Goal: Check status: Check status

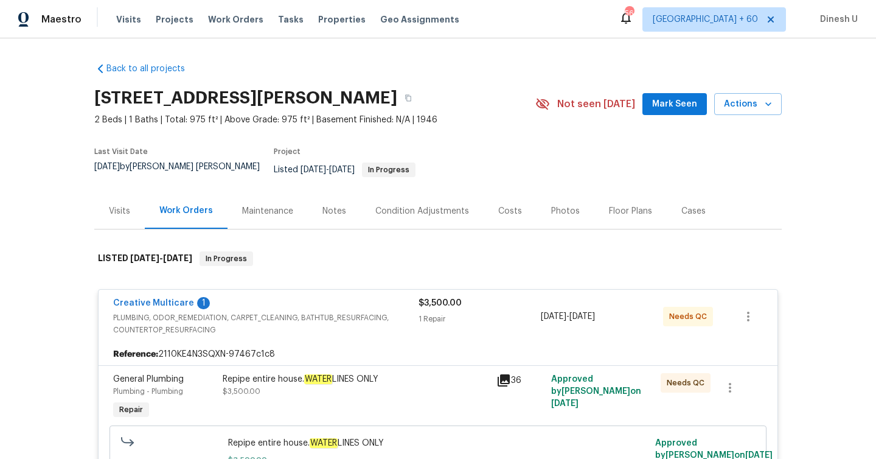
click at [233, 13] on div "Visits Projects Work Orders Tasks Properties Geo Assignments" at bounding box center [295, 19] width 358 height 24
click at [232, 17] on span "Work Orders" at bounding box center [235, 19] width 55 height 12
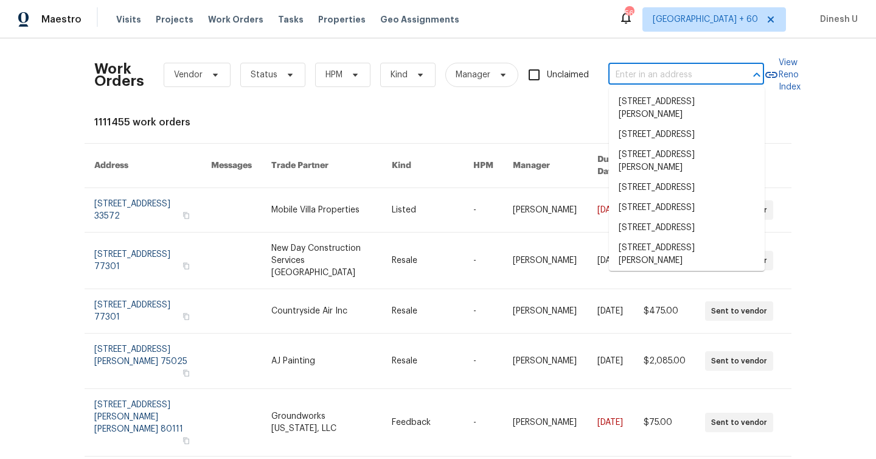
click at [651, 77] on input "text" at bounding box center [669, 75] width 122 height 19
paste input "4506 Lamont St, Corpus Christi, TX 78411"
type input "4506 Lamont St, Corpus Christi, TX 78411"
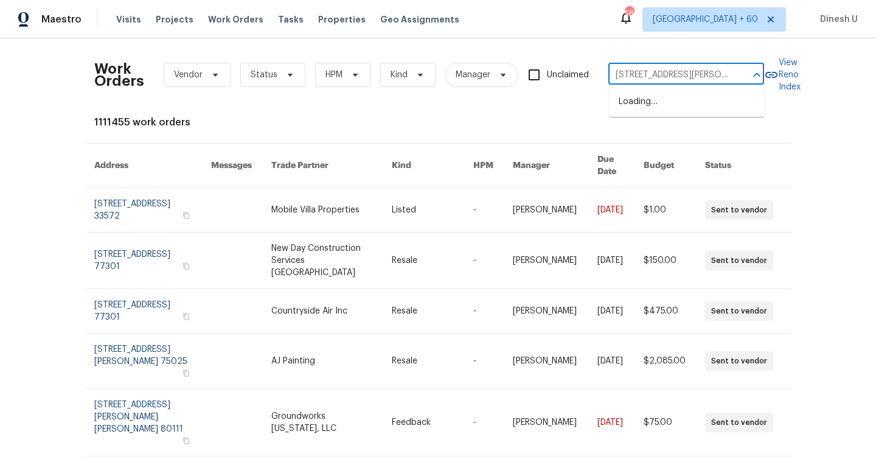
scroll to position [0, 50]
click at [703, 113] on li "4506 Lamont St, Corpus Christi, TX 78411" at bounding box center [687, 108] width 156 height 33
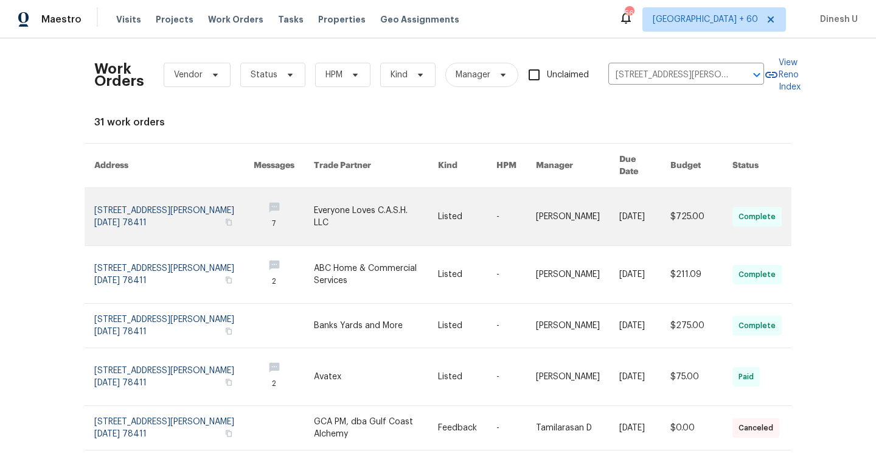
click at [105, 198] on link at bounding box center [173, 216] width 159 height 57
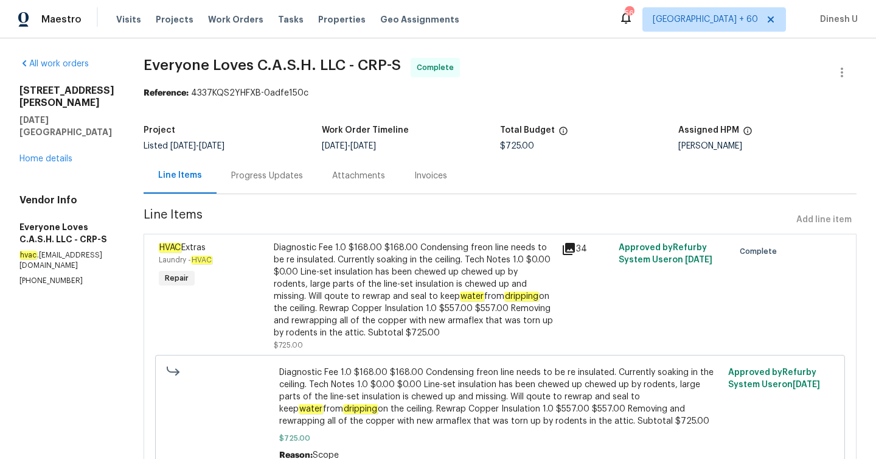
click at [105, 221] on h5 "Everyone Loves C.A.S.H. LLC - CRP-S" at bounding box center [66, 233] width 95 height 24
click at [49, 154] on link "Home details" at bounding box center [45, 158] width 53 height 9
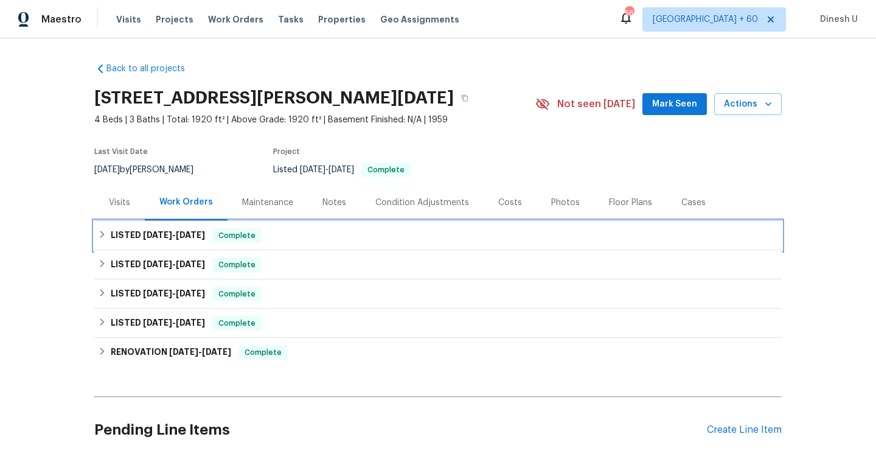
click at [166, 238] on span "6/17/25" at bounding box center [157, 235] width 29 height 9
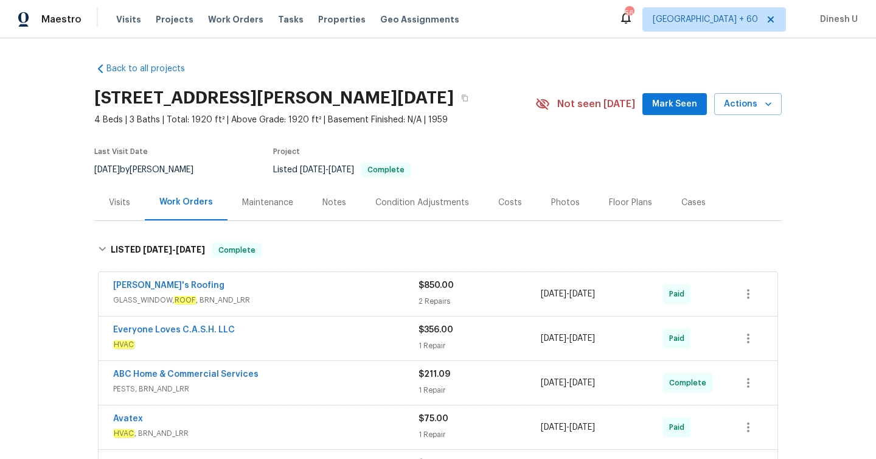
click at [440, 297] on div "2 Repairs" at bounding box center [479, 301] width 122 height 12
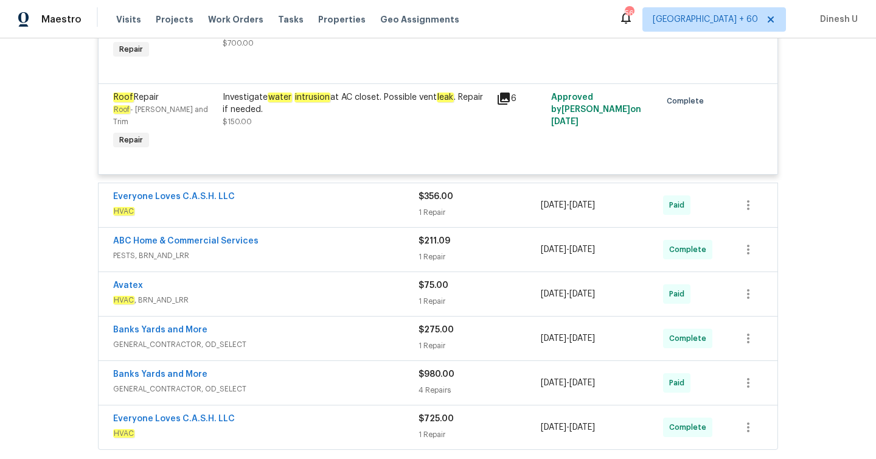
scroll to position [385, 0]
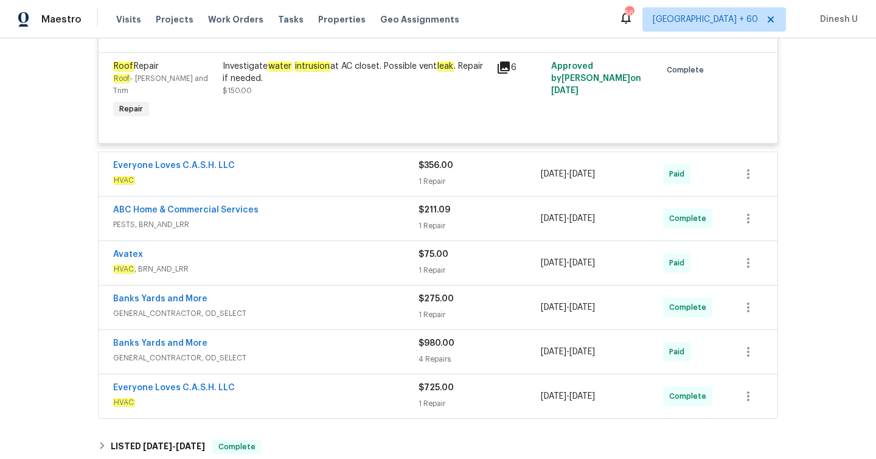
click at [435, 175] on div "1 Repair" at bounding box center [479, 181] width 122 height 12
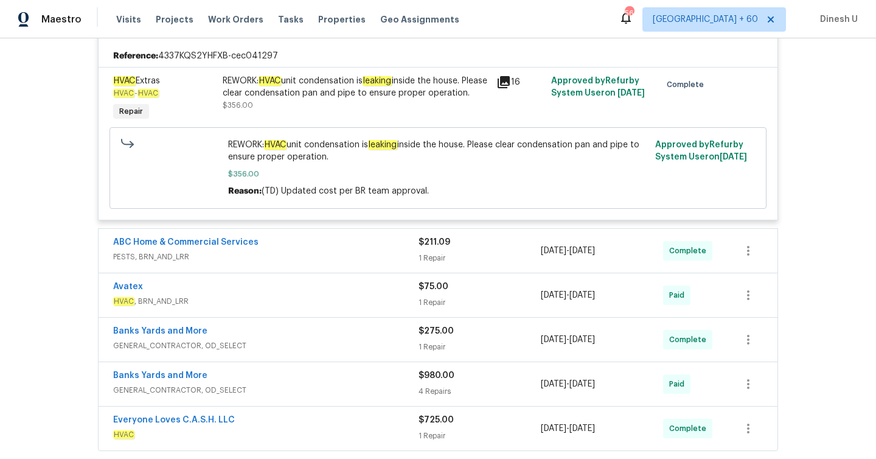
scroll to position [584, 0]
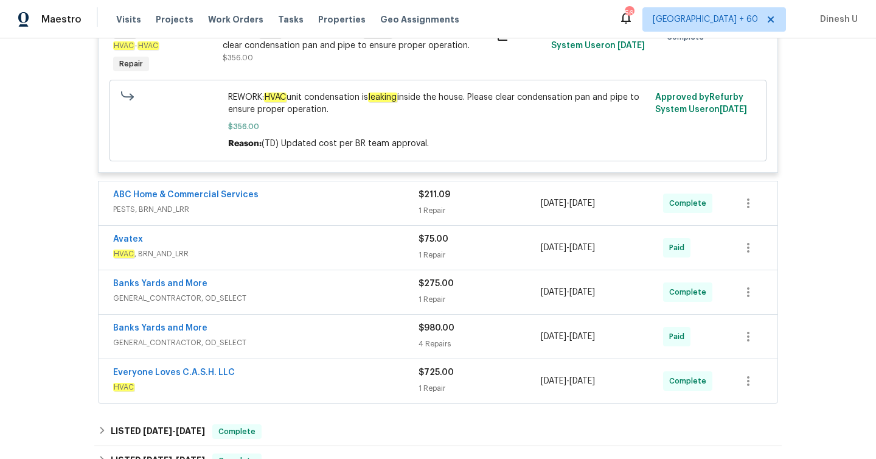
click at [435, 204] on div "1 Repair" at bounding box center [479, 210] width 122 height 12
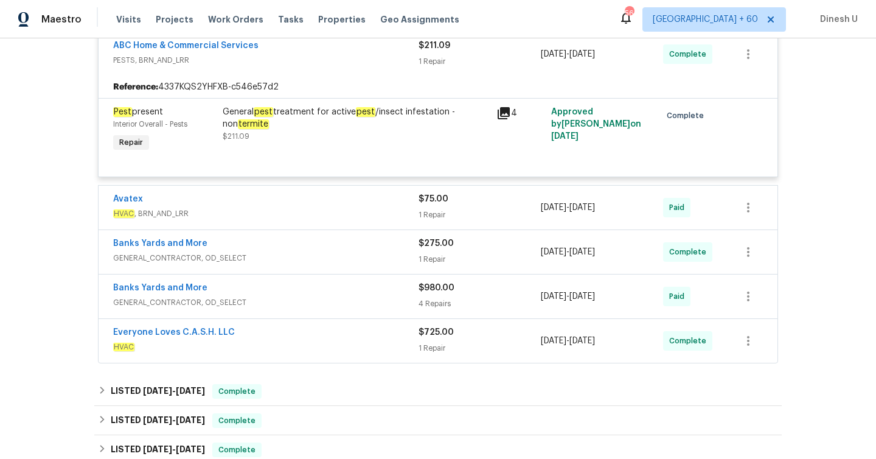
scroll to position [742, 0]
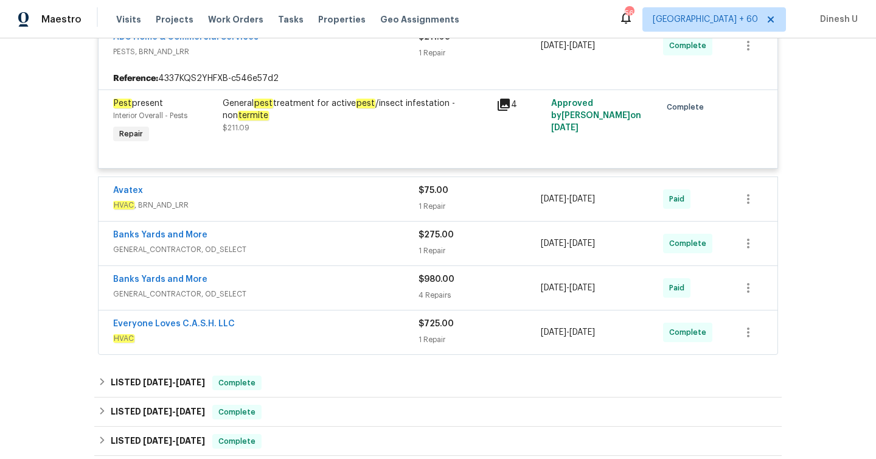
click at [429, 200] on div "1 Repair" at bounding box center [479, 206] width 122 height 12
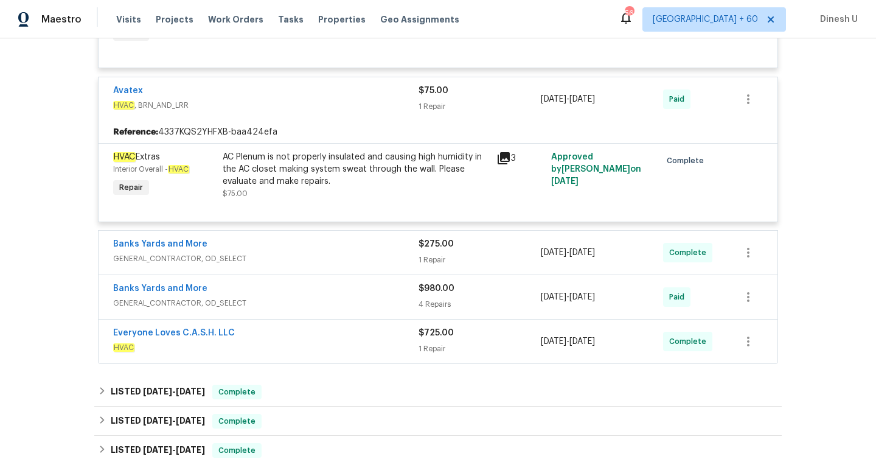
scroll to position [847, 0]
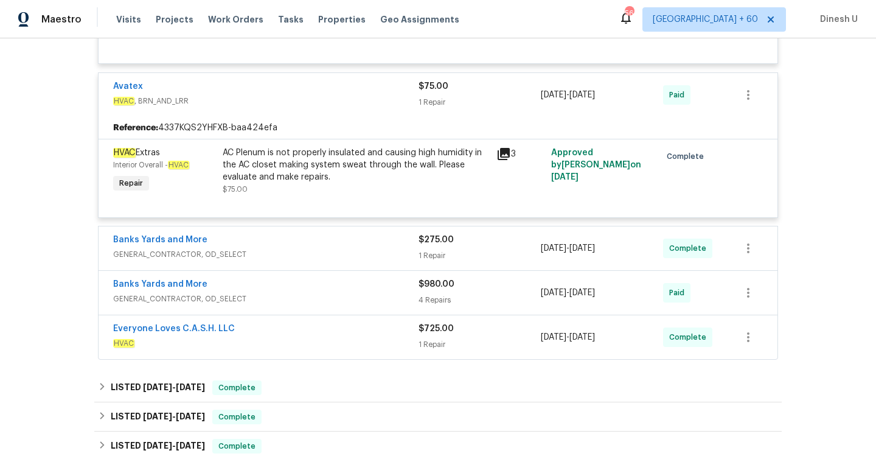
click at [501, 148] on icon at bounding box center [504, 154] width 12 height 12
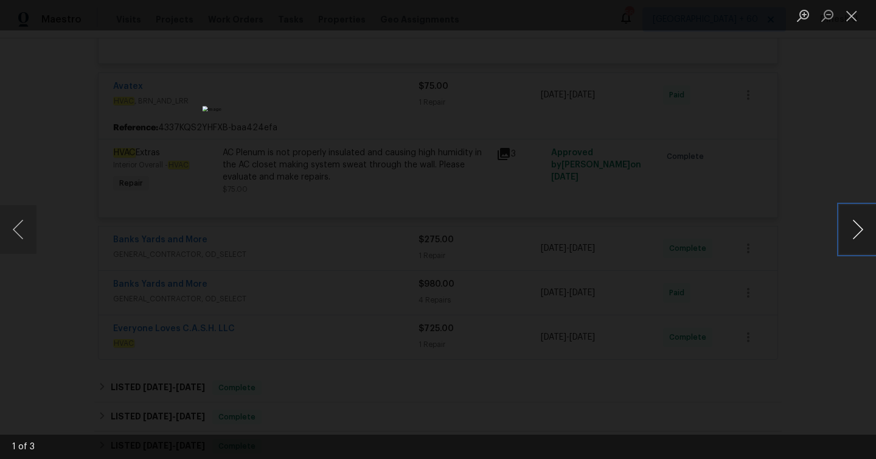
click at [863, 226] on button "Next image" at bounding box center [857, 229] width 36 height 49
click at [850, 15] on button "Close lightbox" at bounding box center [851, 15] width 24 height 21
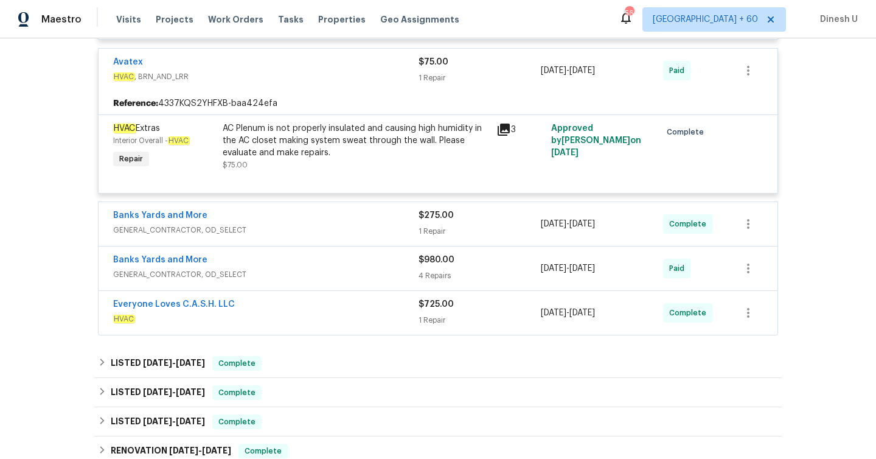
scroll to position [885, 0]
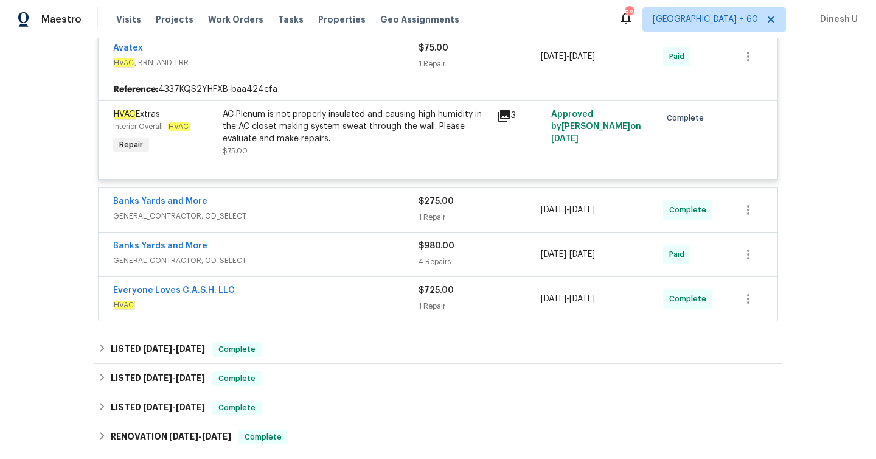
click at [501, 105] on div "3" at bounding box center [520, 133] width 55 height 56
click at [500, 109] on icon at bounding box center [504, 115] width 12 height 12
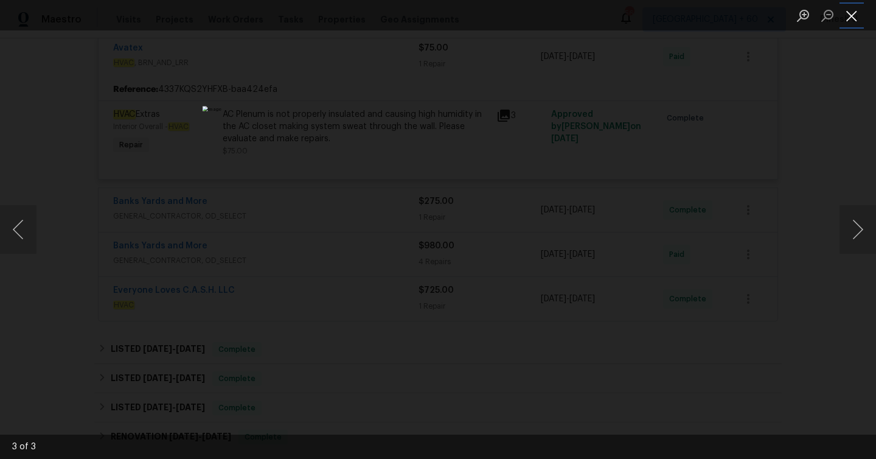
click at [852, 15] on button "Close lightbox" at bounding box center [851, 15] width 24 height 21
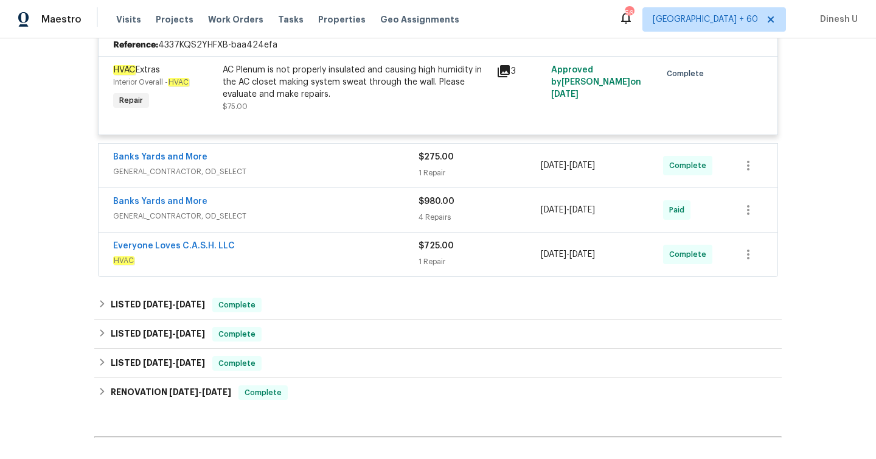
scroll to position [933, 0]
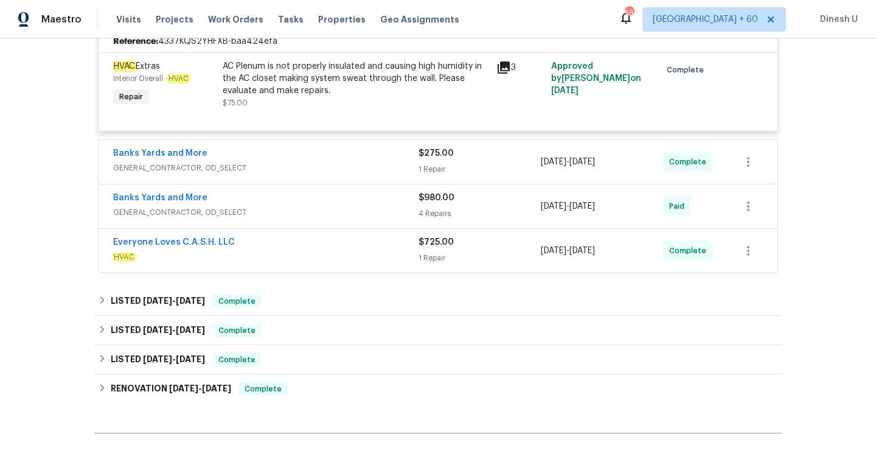
click at [417, 162] on span "GENERAL_CONTRACTOR, OD_SELECT" at bounding box center [265, 168] width 305 height 12
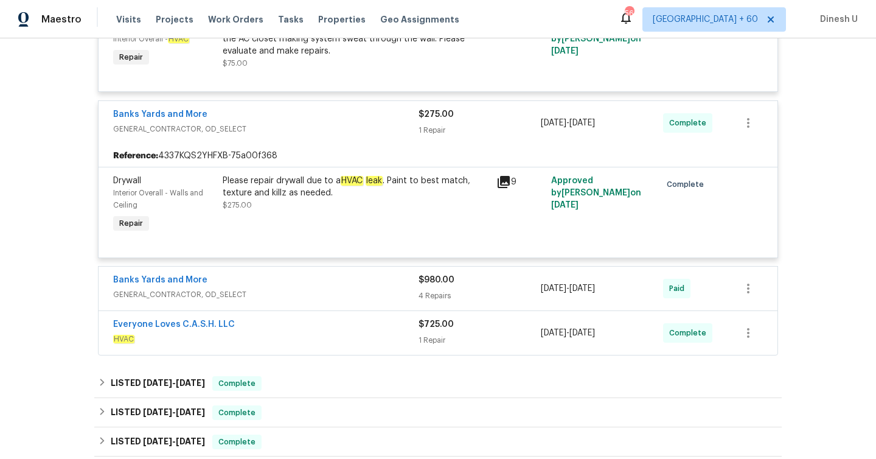
scroll to position [983, 0]
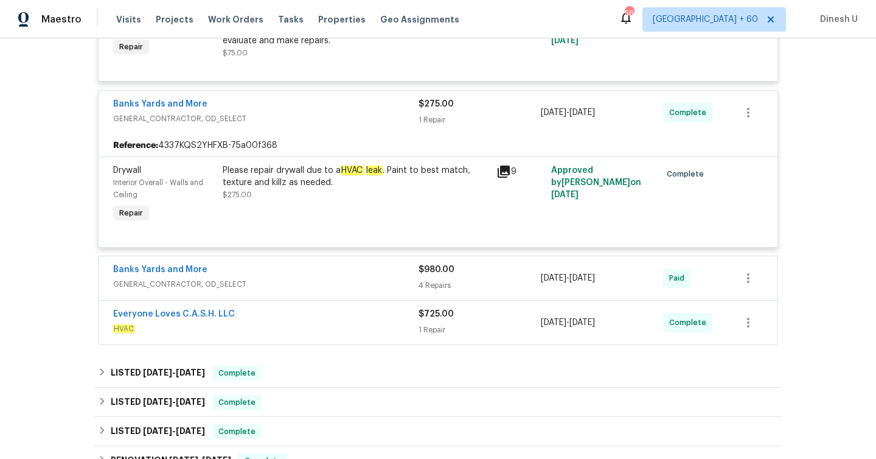
click at [498, 164] on icon at bounding box center [503, 171] width 15 height 15
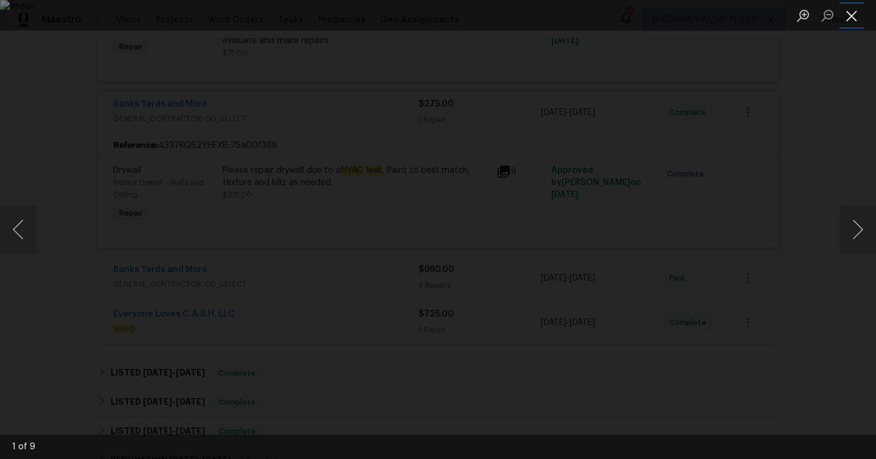
click at [859, 18] on button "Close lightbox" at bounding box center [851, 15] width 24 height 21
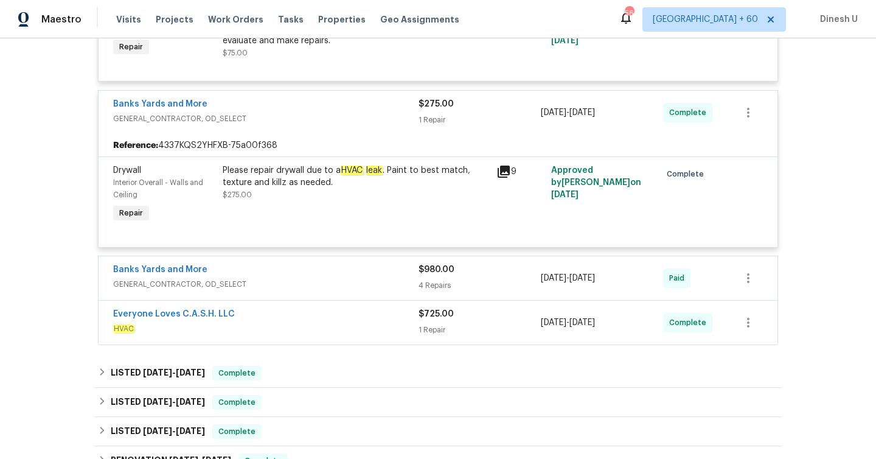
click at [506, 165] on icon at bounding box center [504, 171] width 12 height 12
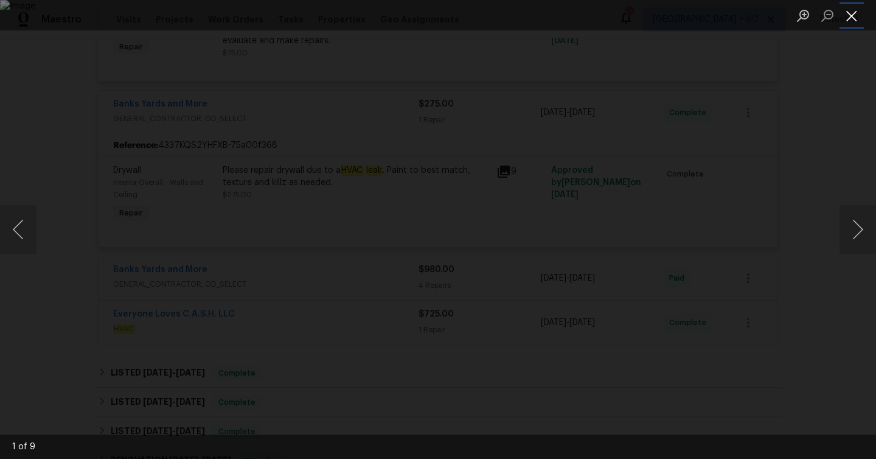
click at [857, 24] on button "Close lightbox" at bounding box center [851, 15] width 24 height 21
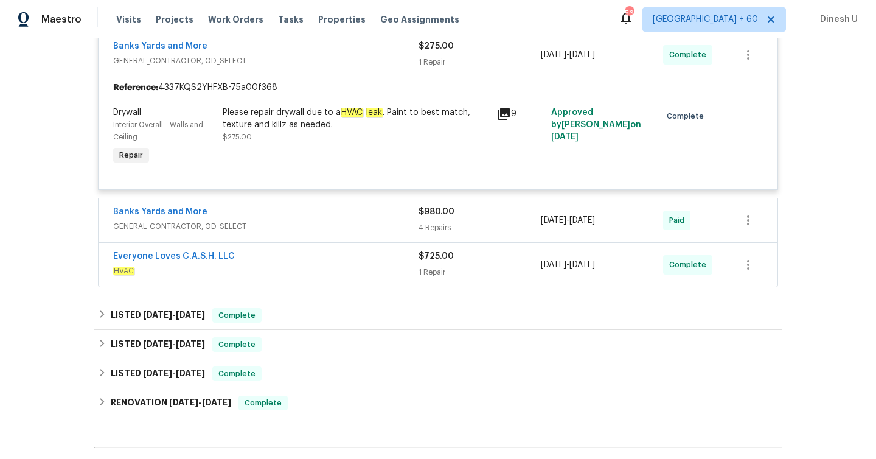
scroll to position [1041, 0]
click at [433, 221] on div "4 Repairs" at bounding box center [479, 227] width 122 height 12
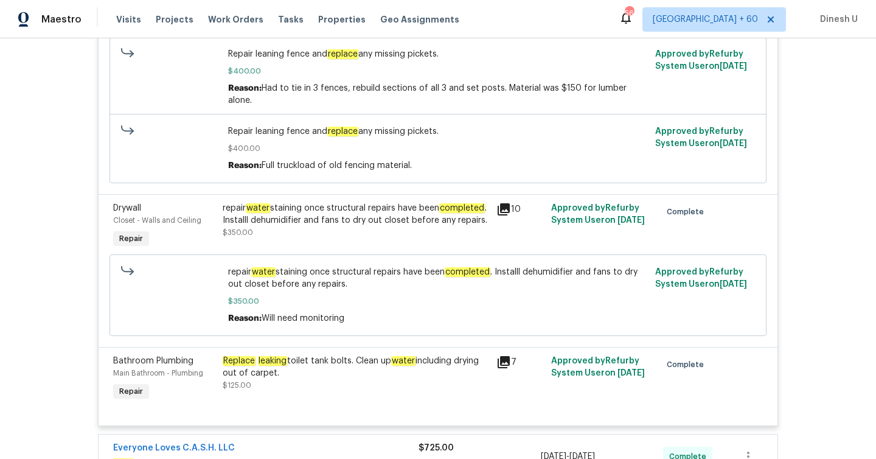
scroll to position [1444, 0]
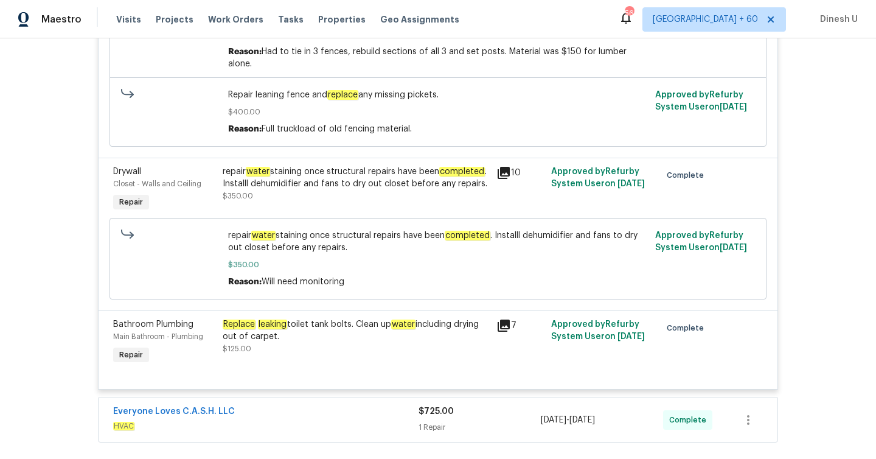
click at [513, 165] on div "10" at bounding box center [519, 172] width 47 height 15
click at [498, 167] on icon at bounding box center [504, 173] width 12 height 12
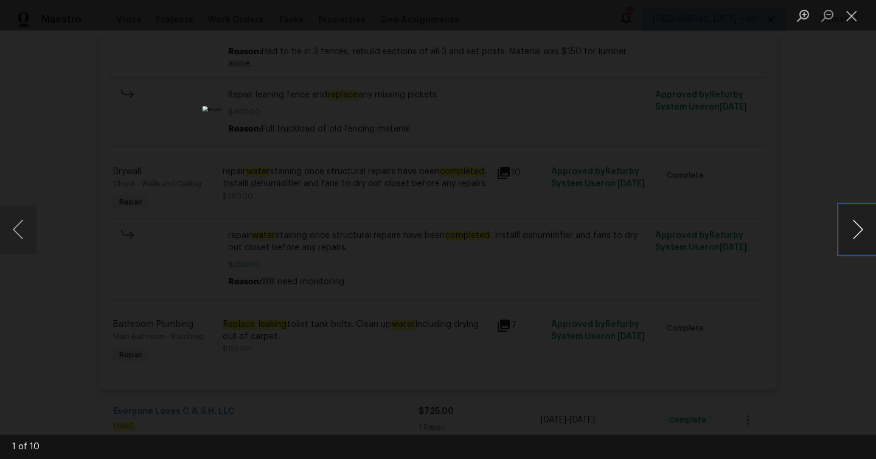
click at [858, 234] on button "Next image" at bounding box center [857, 229] width 36 height 49
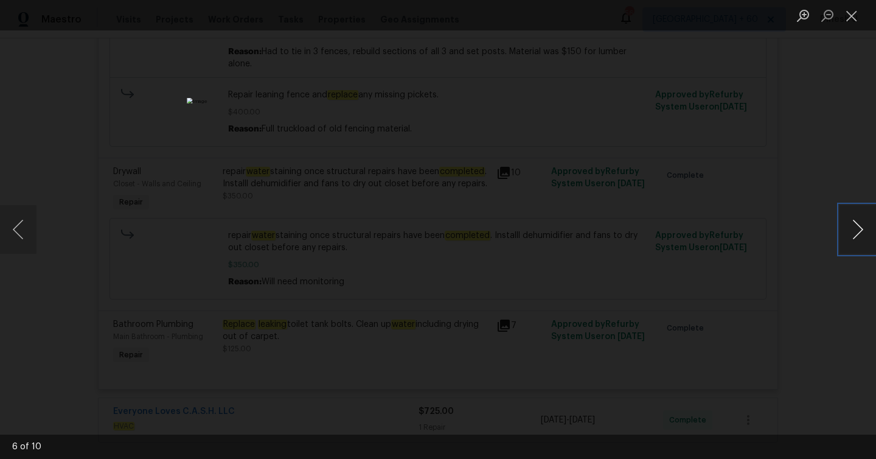
click at [858, 234] on button "Next image" at bounding box center [857, 229] width 36 height 49
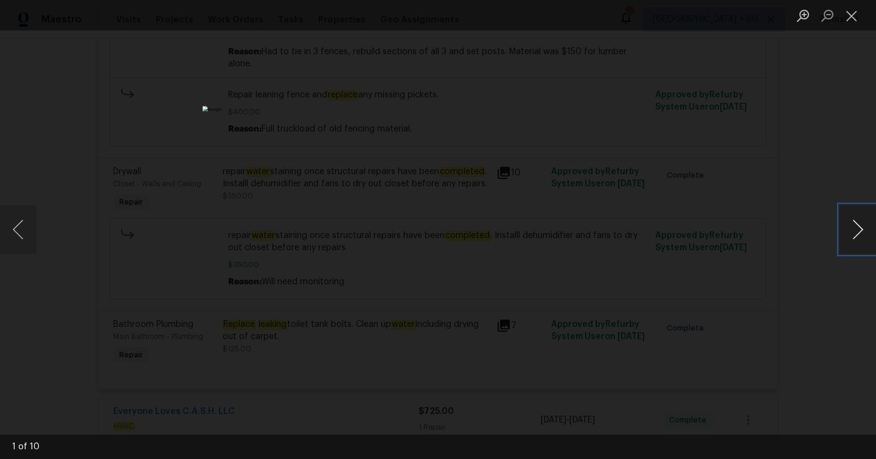
click at [858, 234] on button "Next image" at bounding box center [857, 229] width 36 height 49
click at [847, 15] on button "Close lightbox" at bounding box center [851, 15] width 24 height 21
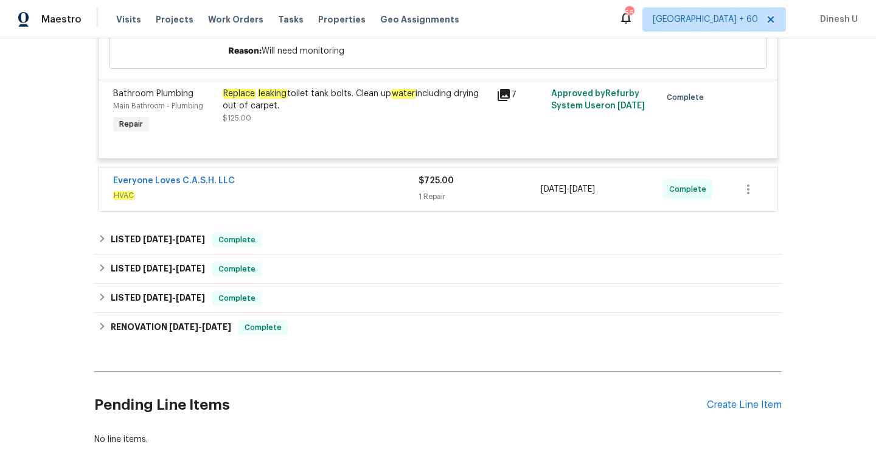
scroll to position [1683, 0]
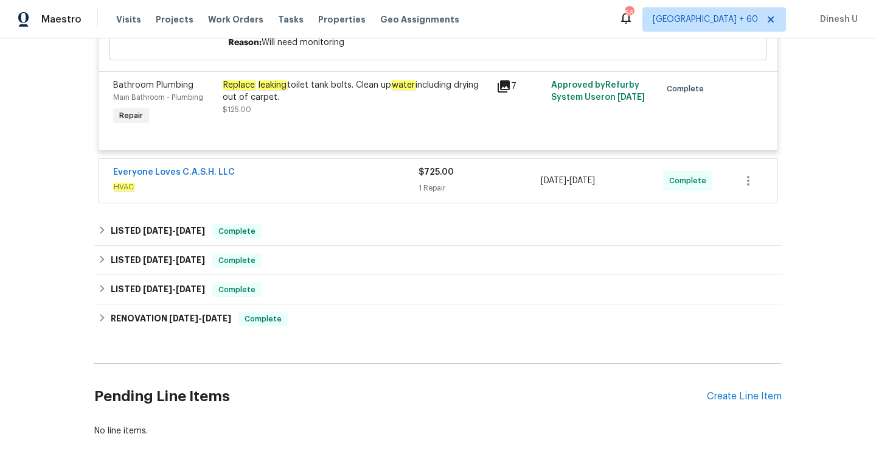
click at [432, 166] on div "$725.00 1 Repair" at bounding box center [479, 180] width 122 height 29
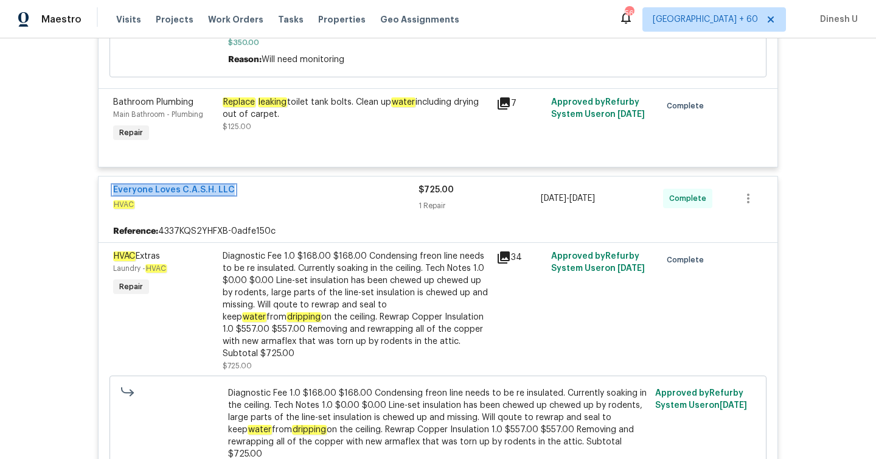
scroll to position [1656, 0]
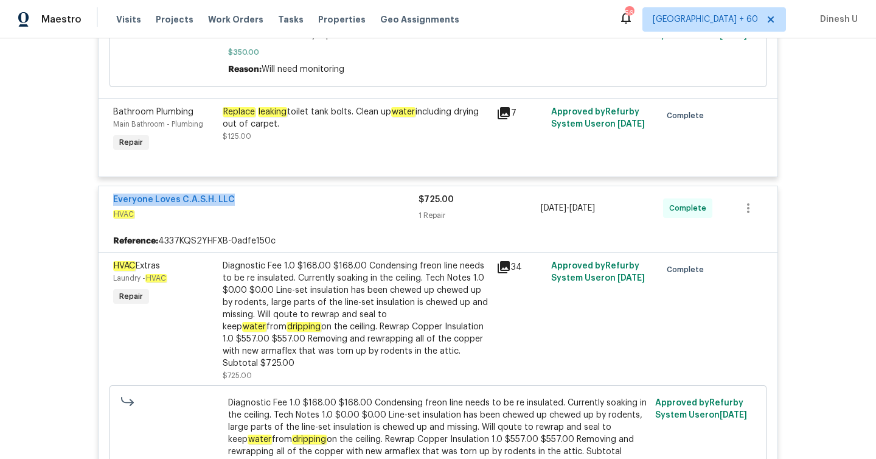
click at [507, 260] on icon at bounding box center [503, 267] width 15 height 15
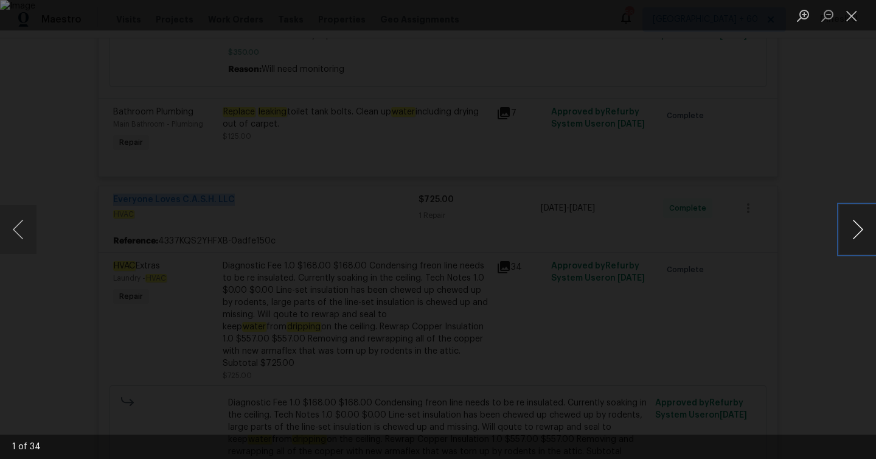
click at [853, 228] on button "Next image" at bounding box center [857, 229] width 36 height 49
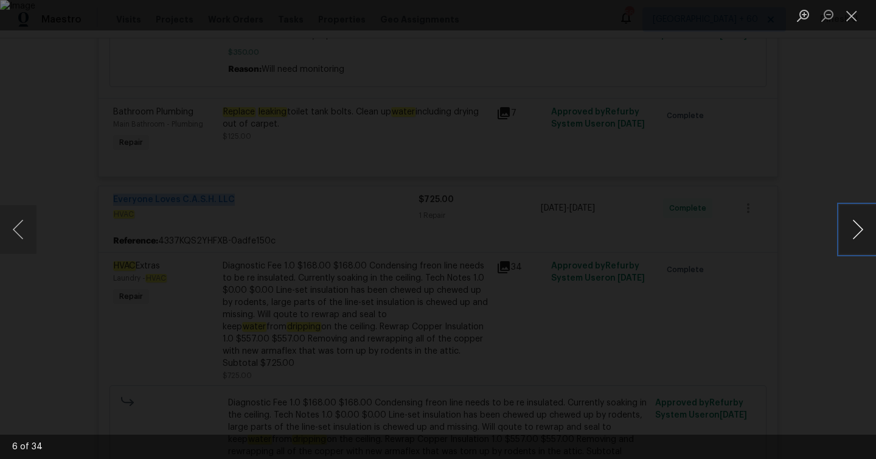
click at [853, 228] on button "Next image" at bounding box center [857, 229] width 36 height 49
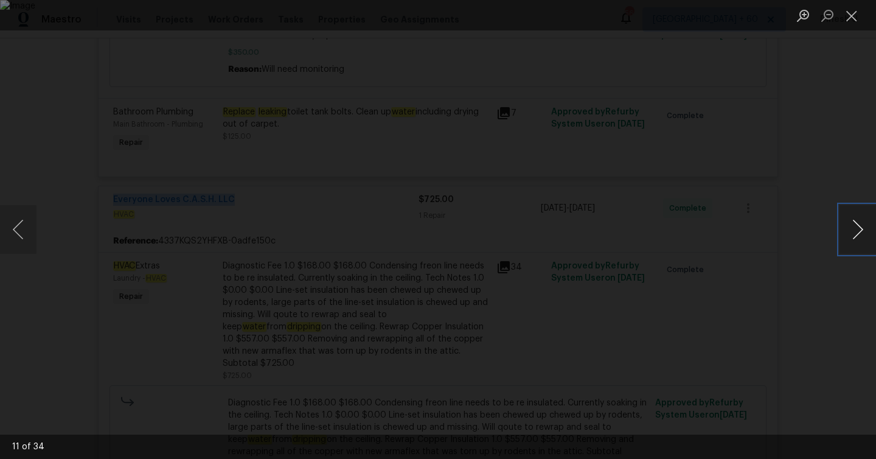
click at [853, 228] on button "Next image" at bounding box center [857, 229] width 36 height 49
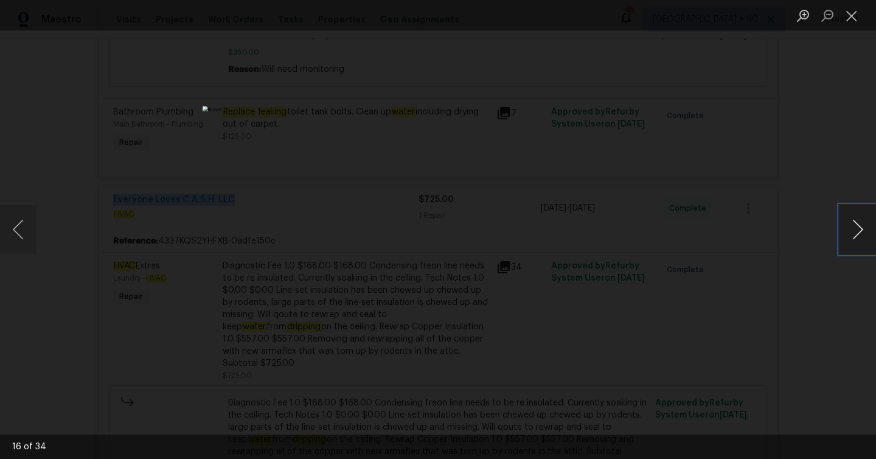
click at [853, 228] on button "Next image" at bounding box center [857, 229] width 36 height 49
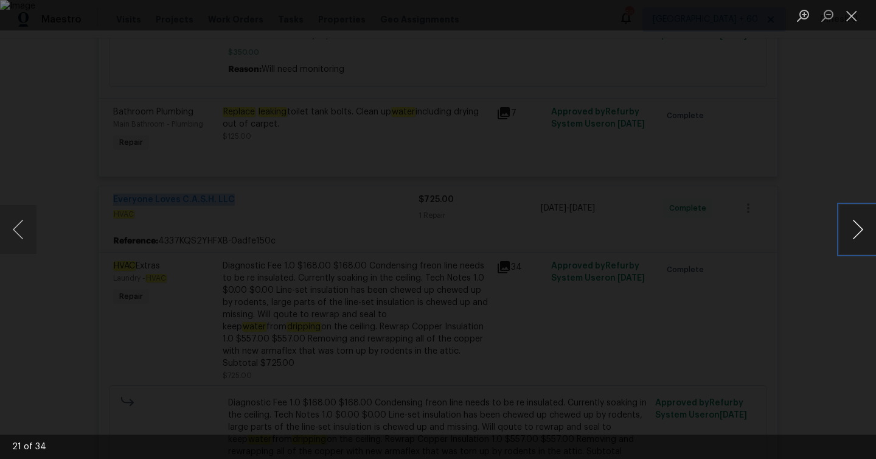
click at [853, 228] on button "Next image" at bounding box center [857, 229] width 36 height 49
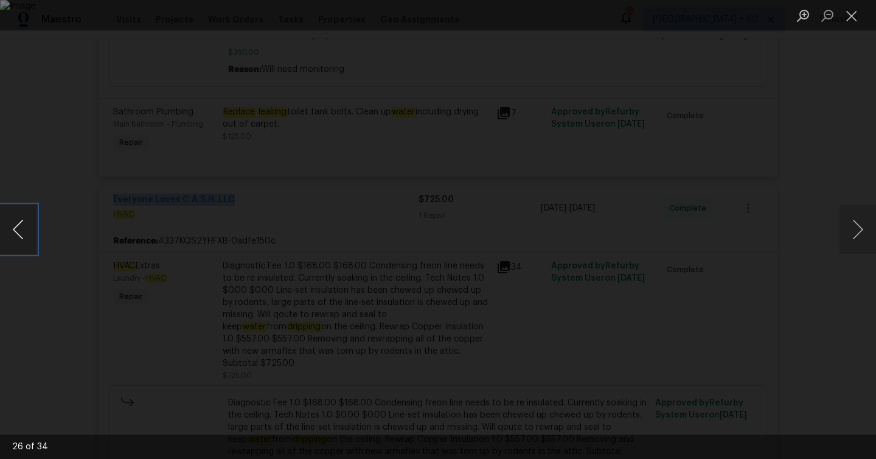
click at [15, 217] on button "Previous image" at bounding box center [18, 229] width 36 height 49
click at [861, 228] on button "Next image" at bounding box center [857, 229] width 36 height 49
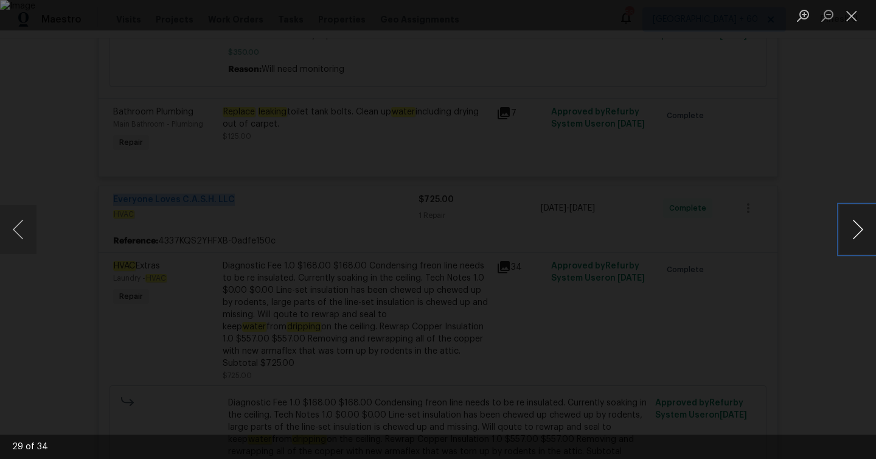
click at [861, 228] on button "Next image" at bounding box center [857, 229] width 36 height 49
click at [849, 229] on button "Next image" at bounding box center [857, 229] width 36 height 49
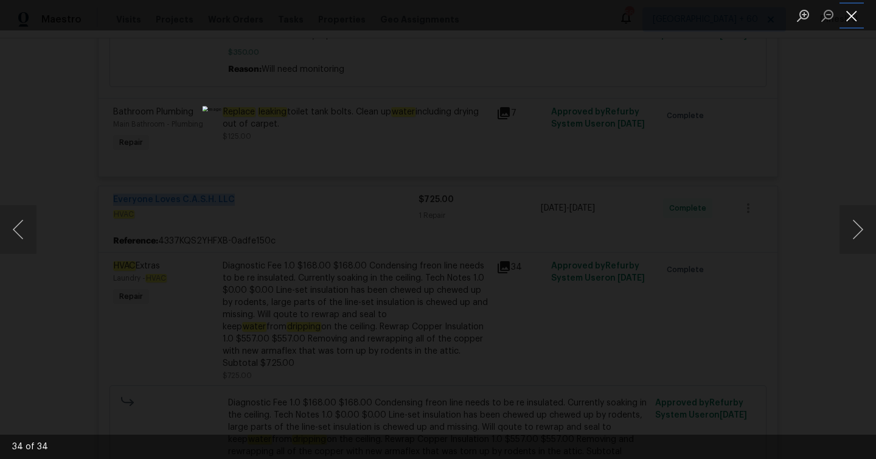
click at [855, 19] on button "Close lightbox" at bounding box center [851, 15] width 24 height 21
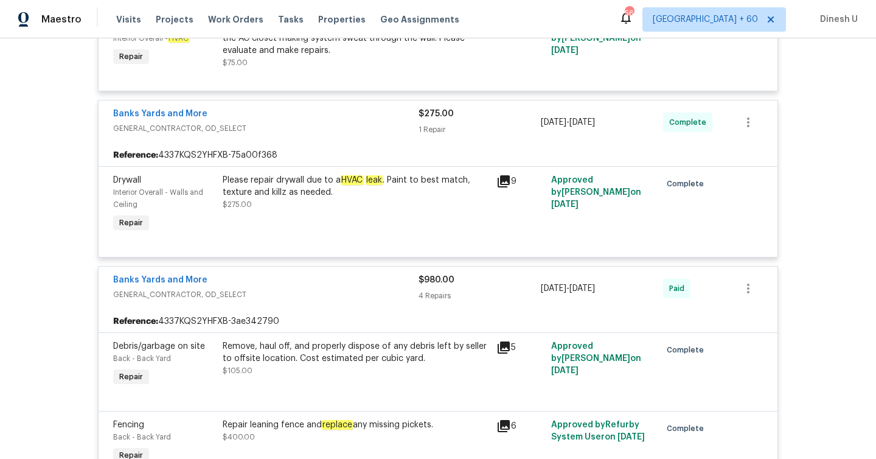
scroll to position [974, 0]
click at [501, 175] on icon at bounding box center [504, 181] width 12 height 12
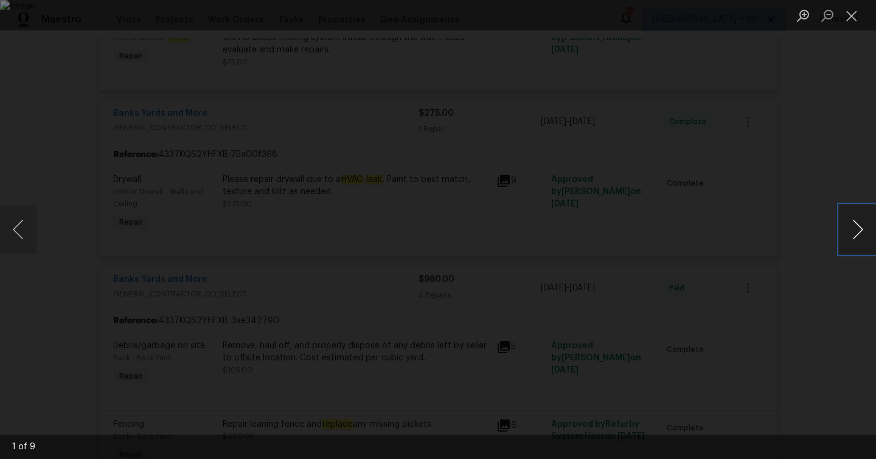
click at [848, 227] on button "Next image" at bounding box center [857, 229] width 36 height 49
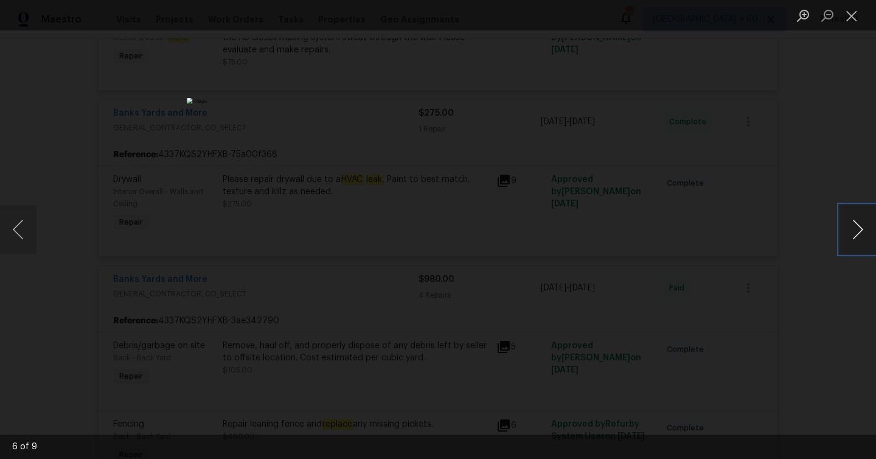
click at [848, 227] on button "Next image" at bounding box center [857, 229] width 36 height 49
click at [36, 229] on button "Previous image" at bounding box center [18, 229] width 36 height 49
click at [857, 232] on button "Next image" at bounding box center [857, 229] width 36 height 49
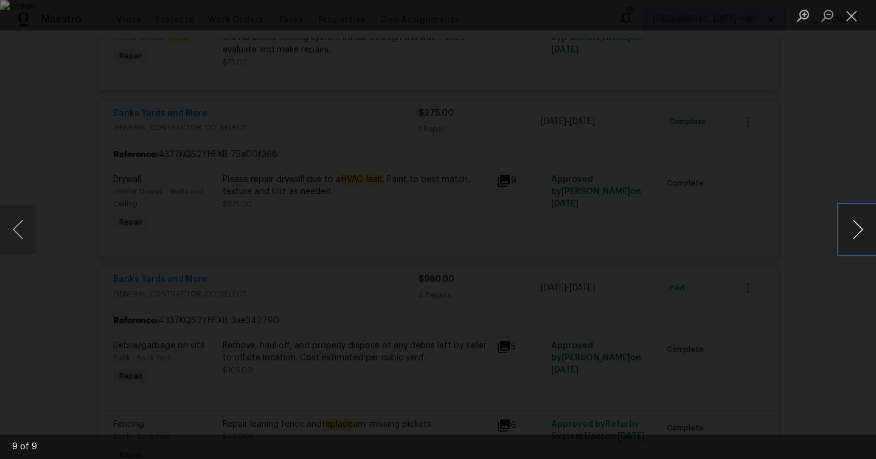
click at [857, 232] on button "Next image" at bounding box center [857, 229] width 36 height 49
click at [859, 25] on button "Close lightbox" at bounding box center [851, 15] width 24 height 21
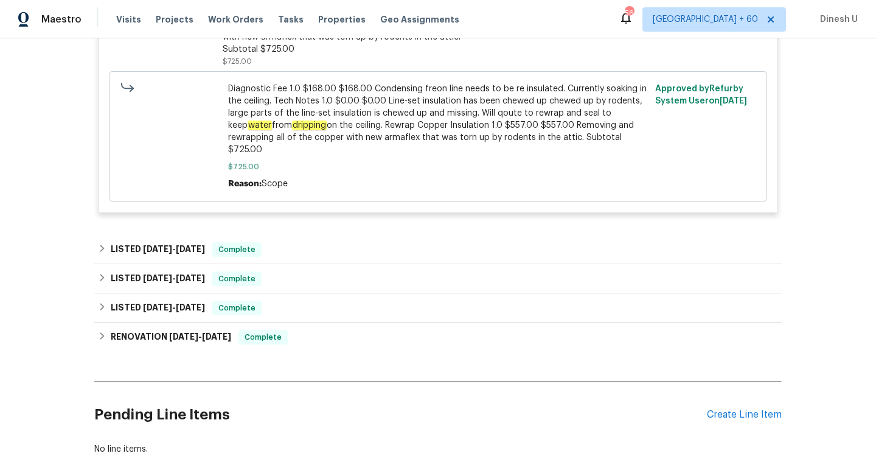
scroll to position [1993, 0]
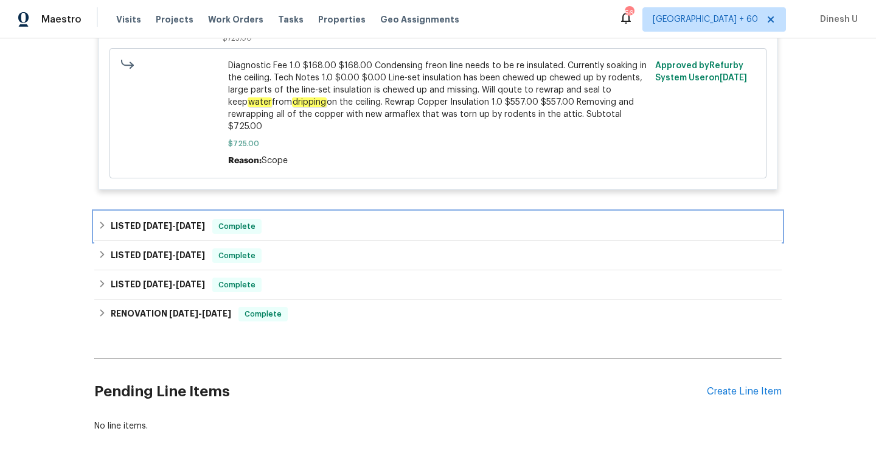
click at [204, 221] on span "6/2/25" at bounding box center [190, 225] width 29 height 9
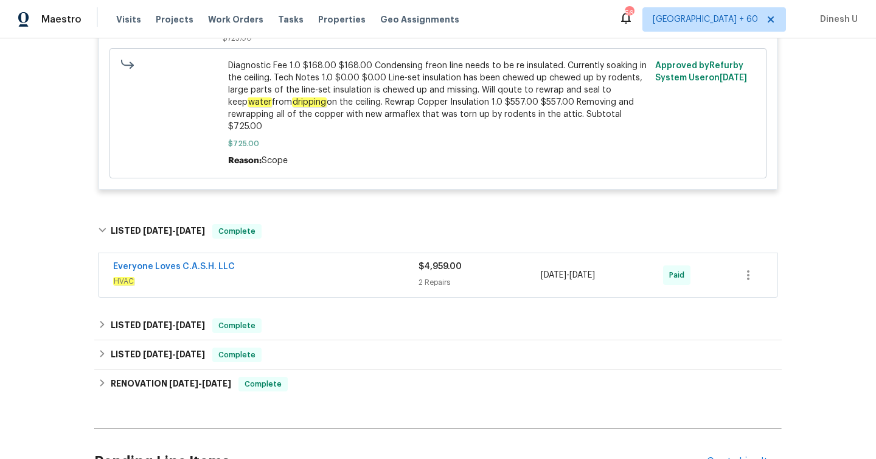
click at [411, 260] on div "Everyone Loves C.A.S.H. LLC" at bounding box center [265, 267] width 305 height 15
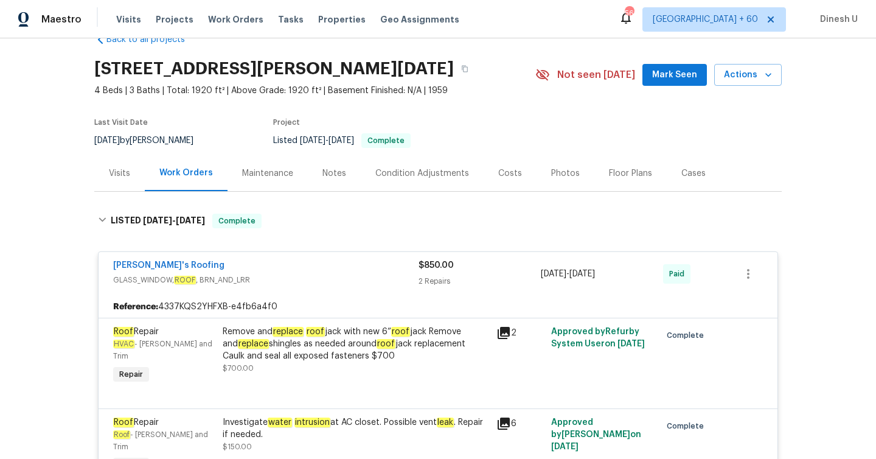
scroll to position [0, 0]
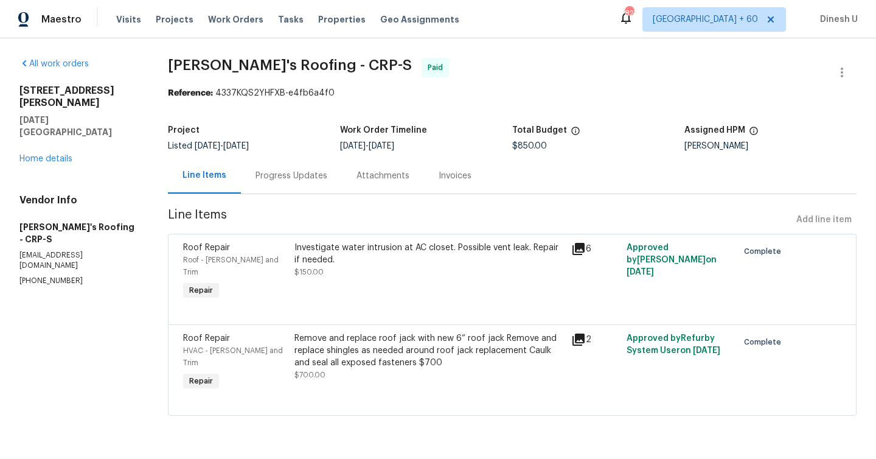
click at [299, 186] on div "Progress Updates" at bounding box center [291, 176] width 101 height 36
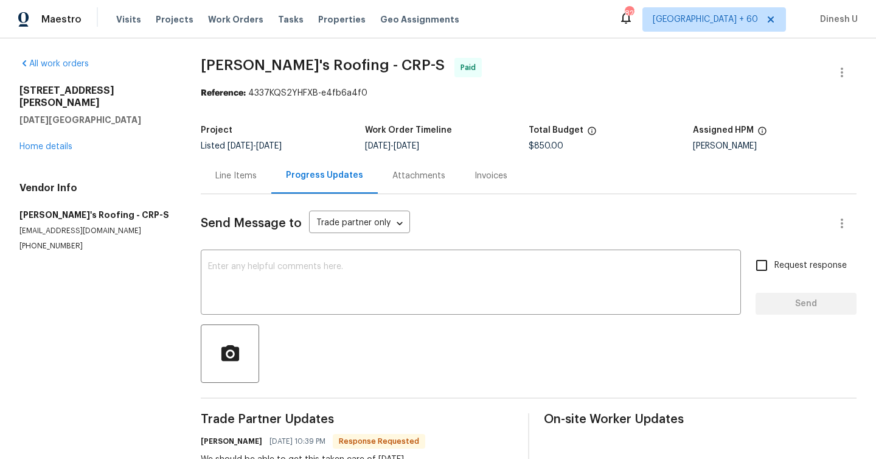
click at [260, 173] on div "Line Items" at bounding box center [236, 176] width 71 height 36
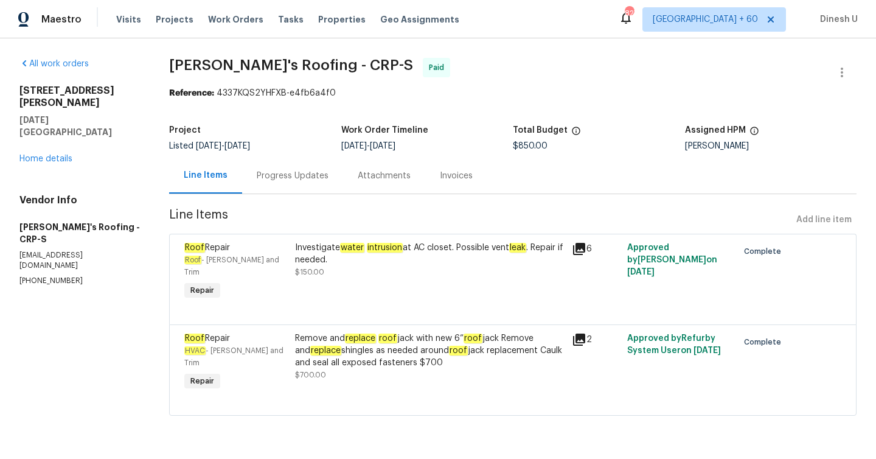
click at [593, 247] on div "6" at bounding box center [596, 248] width 48 height 15
click at [588, 251] on div "6" at bounding box center [596, 248] width 48 height 15
click at [577, 252] on icon at bounding box center [579, 248] width 15 height 15
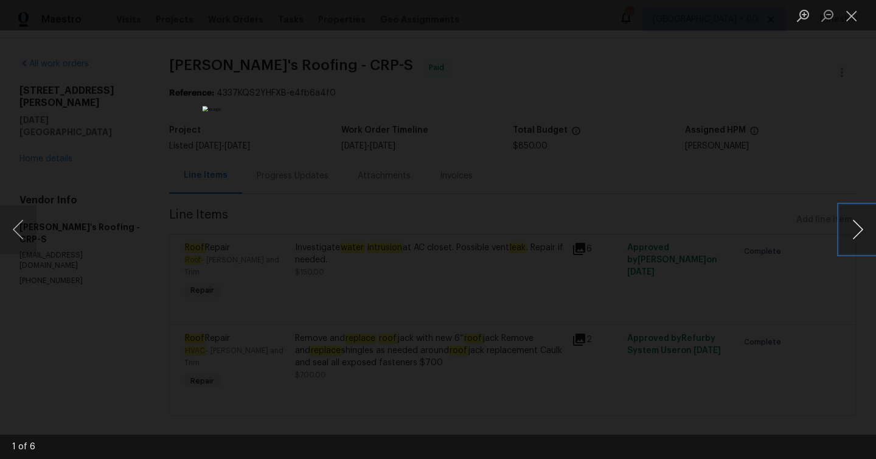
click at [861, 227] on button "Next image" at bounding box center [857, 229] width 36 height 49
click at [860, 235] on button "Next image" at bounding box center [857, 229] width 36 height 49
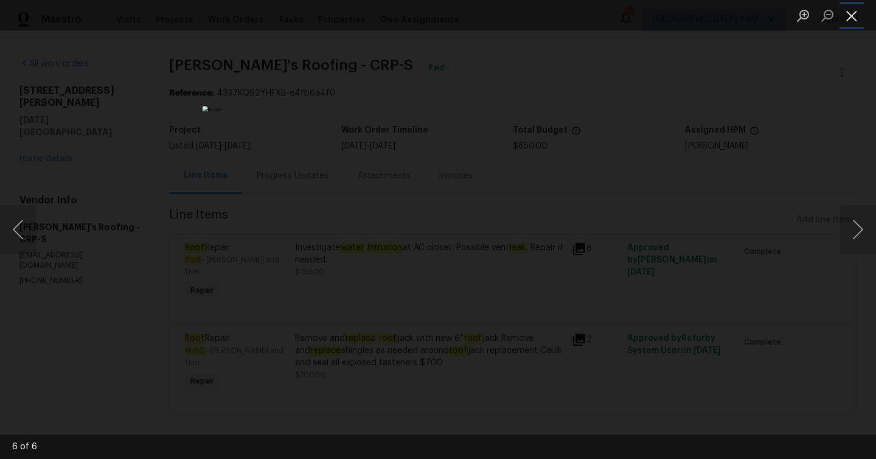
click at [847, 10] on button "Close lightbox" at bounding box center [851, 15] width 24 height 21
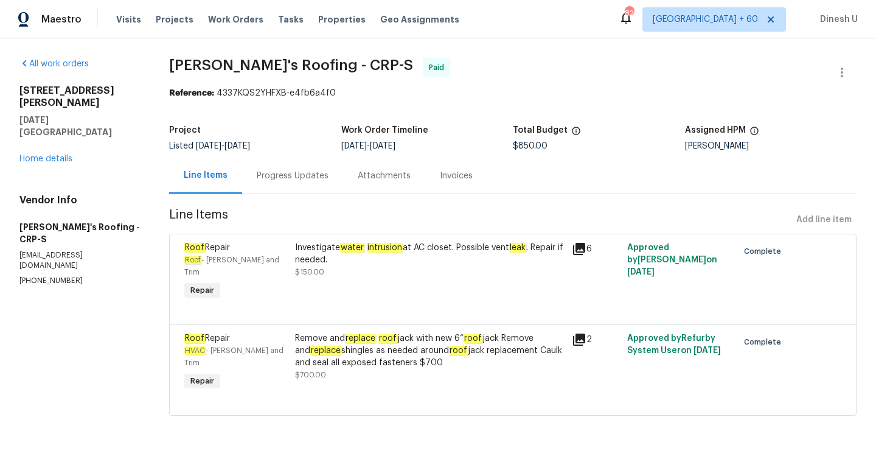
click at [585, 333] on icon at bounding box center [579, 339] width 12 height 12
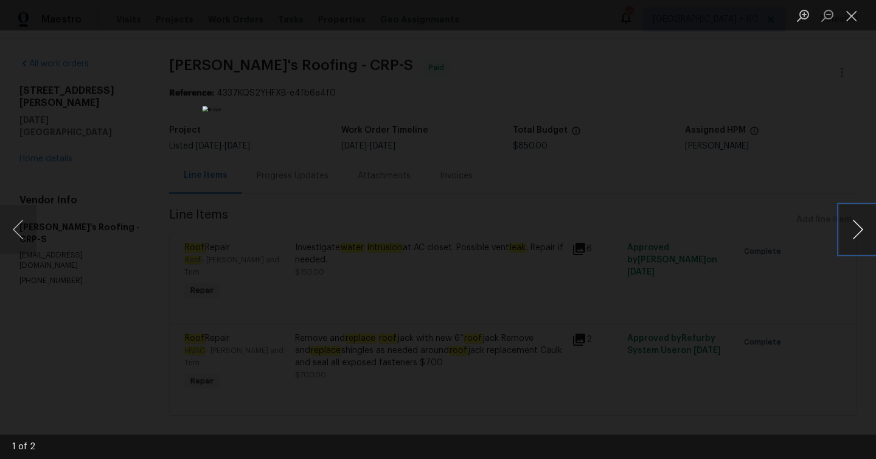
click at [855, 232] on button "Next image" at bounding box center [857, 229] width 36 height 49
click at [843, 7] on button "Close lightbox" at bounding box center [851, 15] width 24 height 21
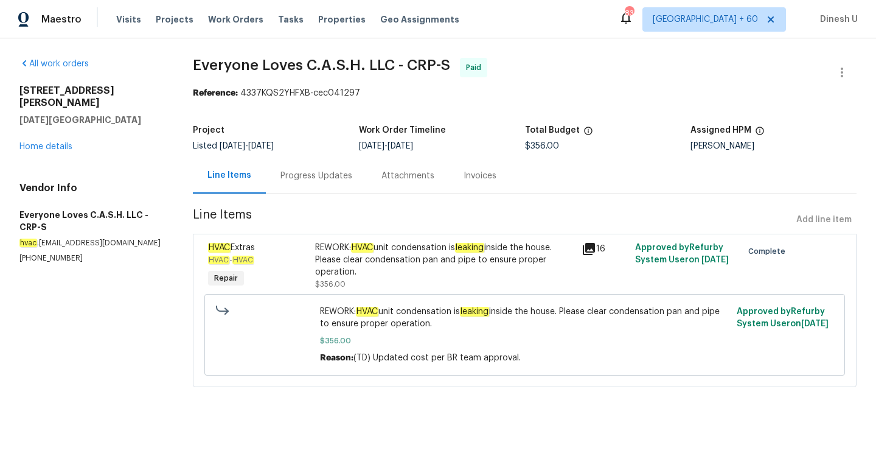
click at [304, 177] on div "Progress Updates" at bounding box center [316, 176] width 72 height 12
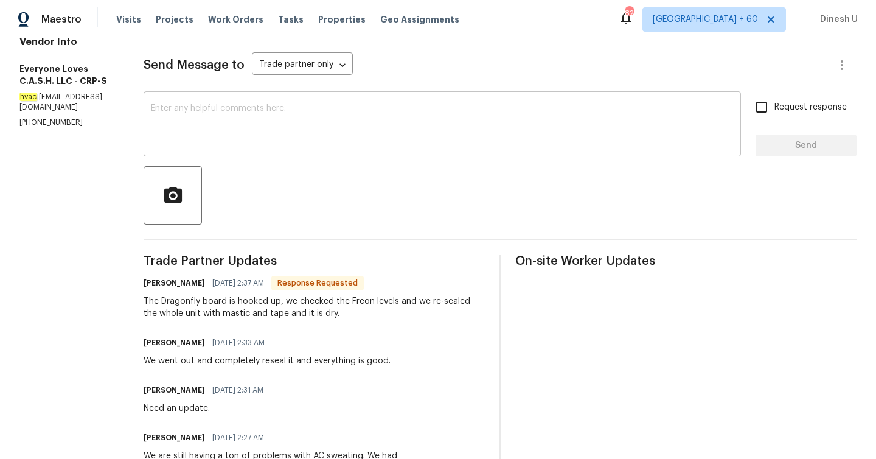
scroll to position [84, 0]
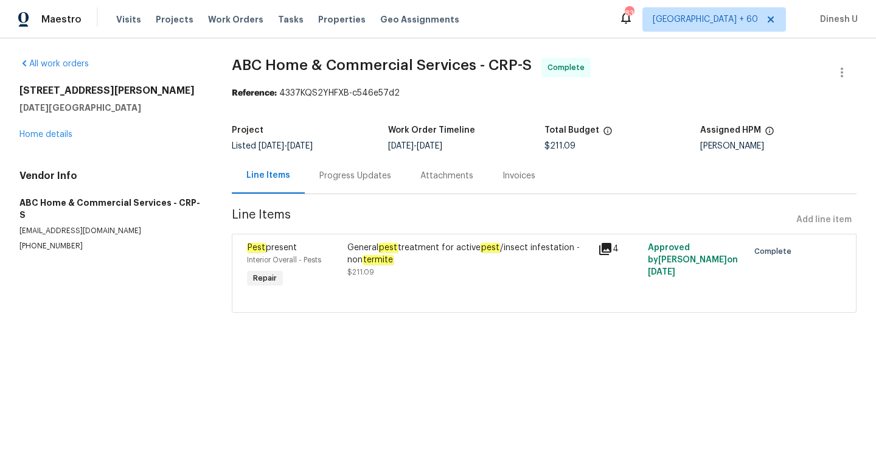
click at [333, 174] on div "Progress Updates" at bounding box center [355, 176] width 72 height 12
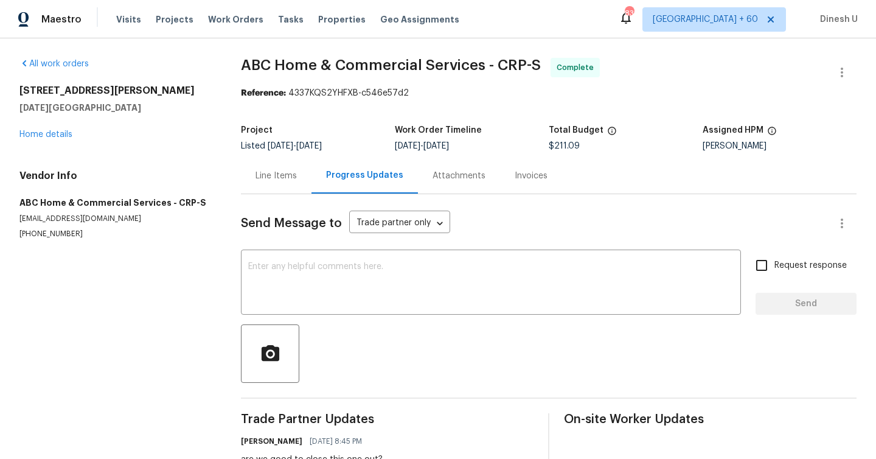
scroll to position [183, 0]
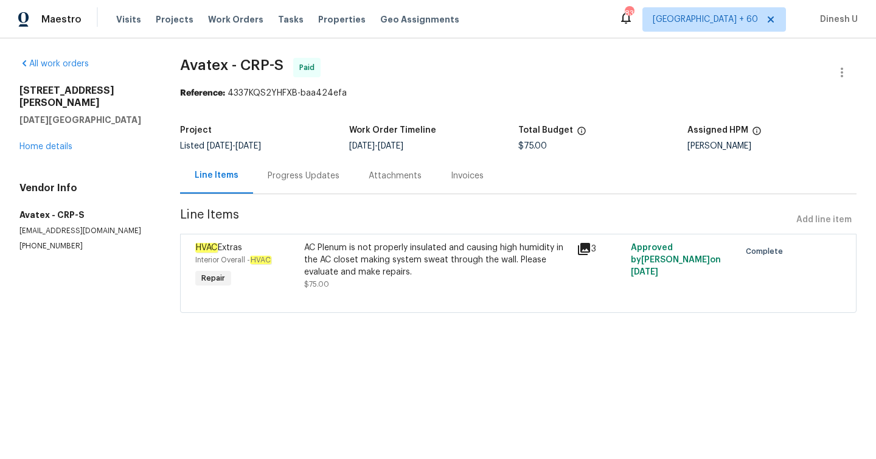
click at [311, 172] on div "Progress Updates" at bounding box center [304, 176] width 72 height 12
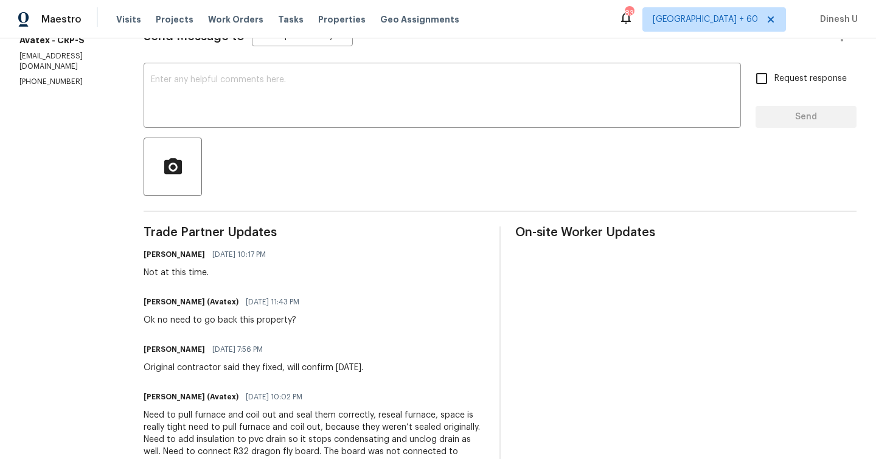
scroll to position [186, 0]
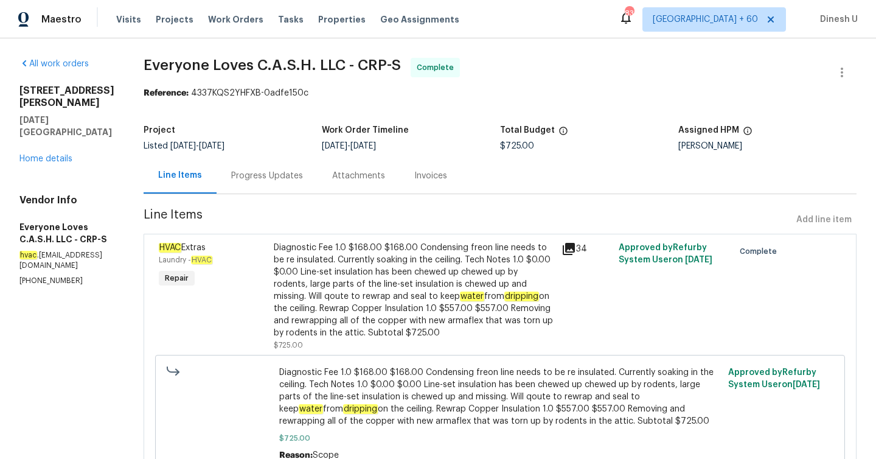
click at [286, 168] on div "Progress Updates" at bounding box center [267, 176] width 101 height 36
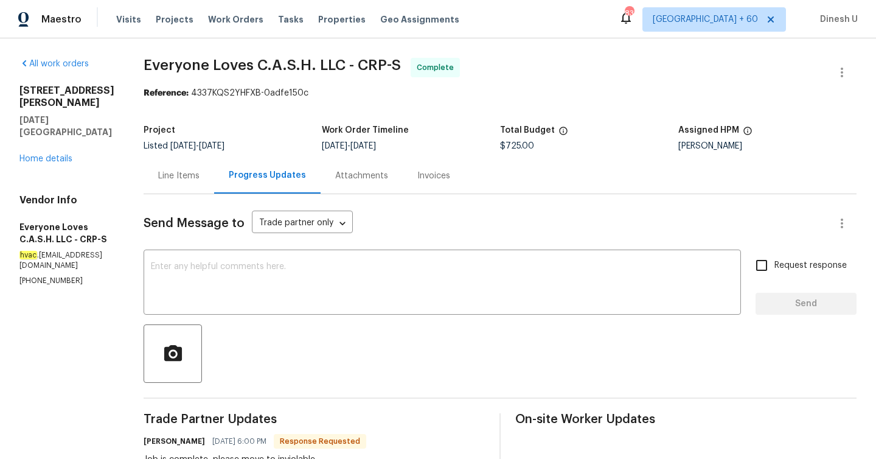
click at [189, 179] on div "Line Items" at bounding box center [178, 176] width 41 height 12
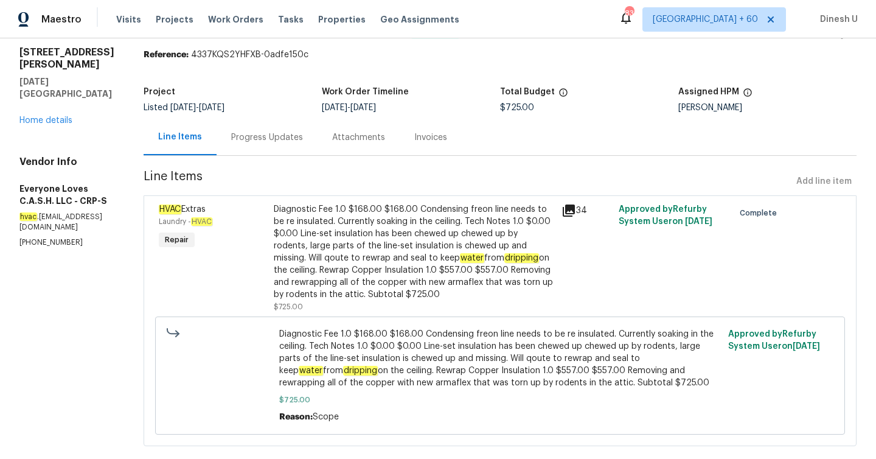
scroll to position [60, 0]
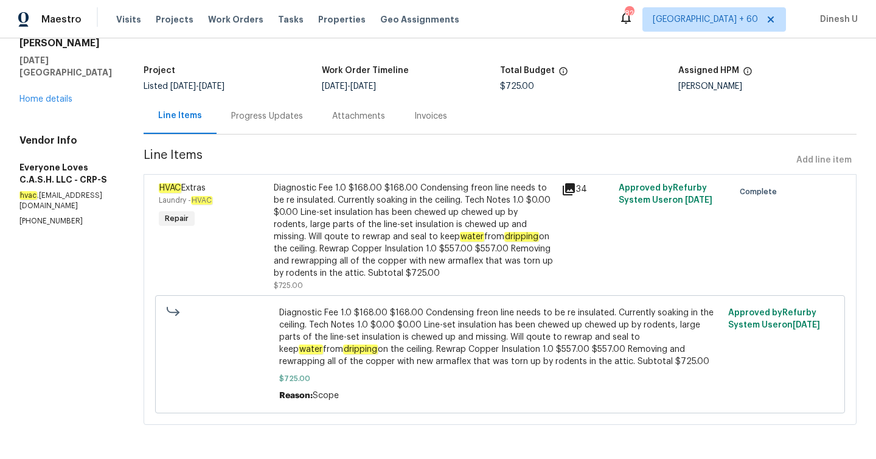
click at [276, 117] on div "Progress Updates" at bounding box center [267, 116] width 72 height 12
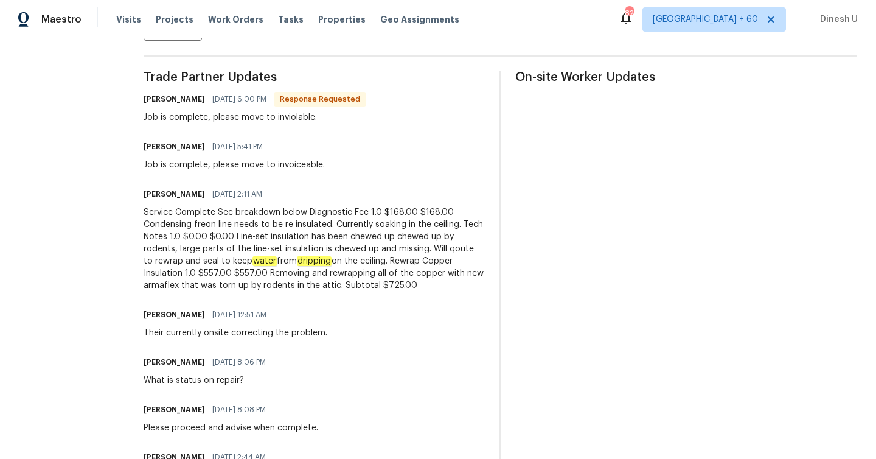
scroll to position [379, 0]
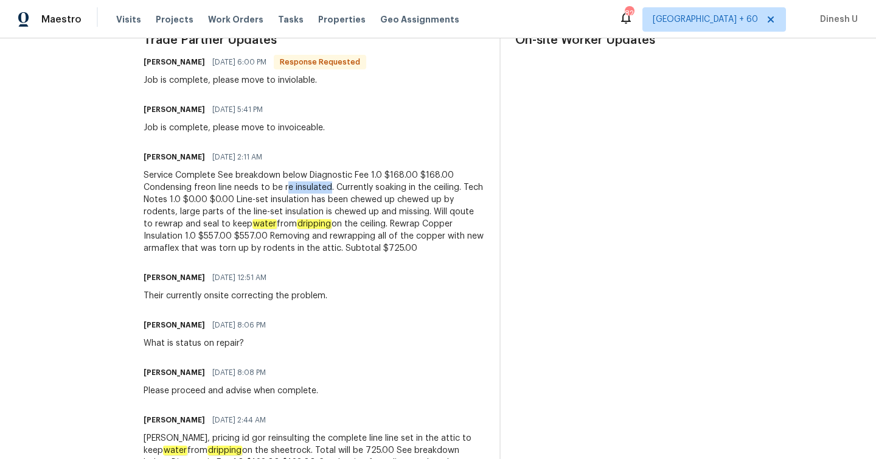
drag, startPoint x: 310, startPoint y: 188, endPoint x: 353, endPoint y: 186, distance: 43.9
click at [353, 186] on div "Service Complete See breakdown below Diagnostic Fee 1.0 $168.00 $168.00 Condens…" at bounding box center [314, 211] width 341 height 85
copy div "e insulated"
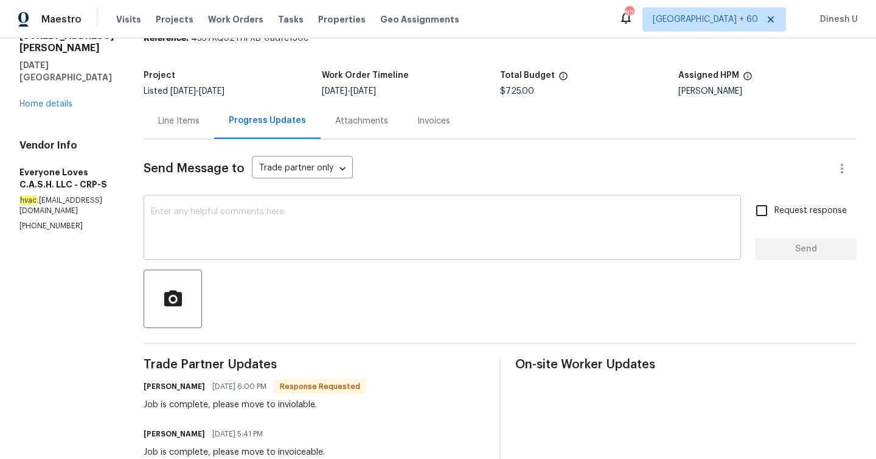
scroll to position [0, 0]
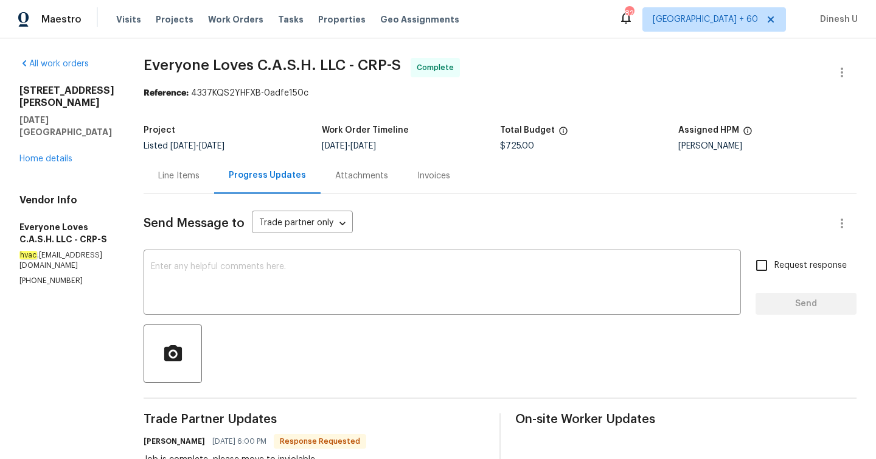
click at [184, 177] on div "Line Items" at bounding box center [178, 176] width 41 height 12
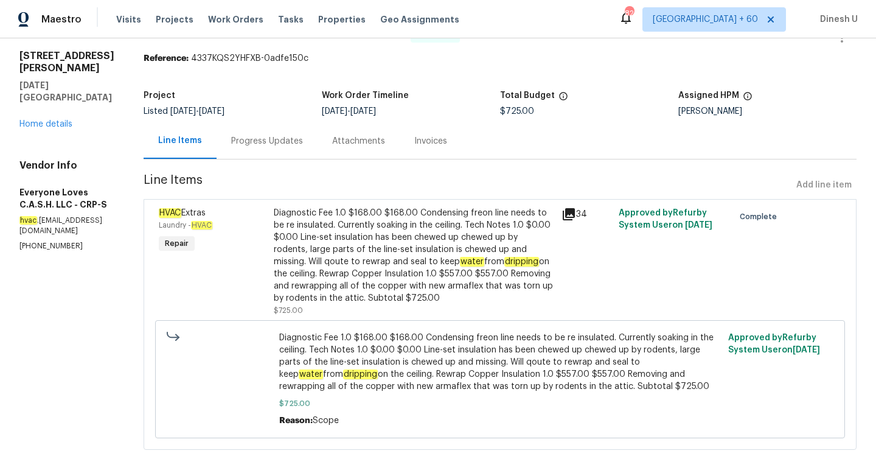
scroll to position [60, 0]
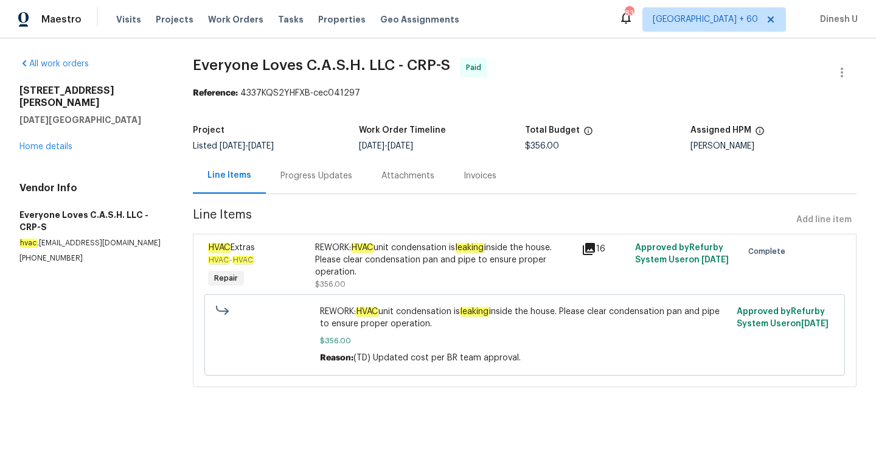
click at [286, 170] on div "Progress Updates" at bounding box center [316, 176] width 72 height 12
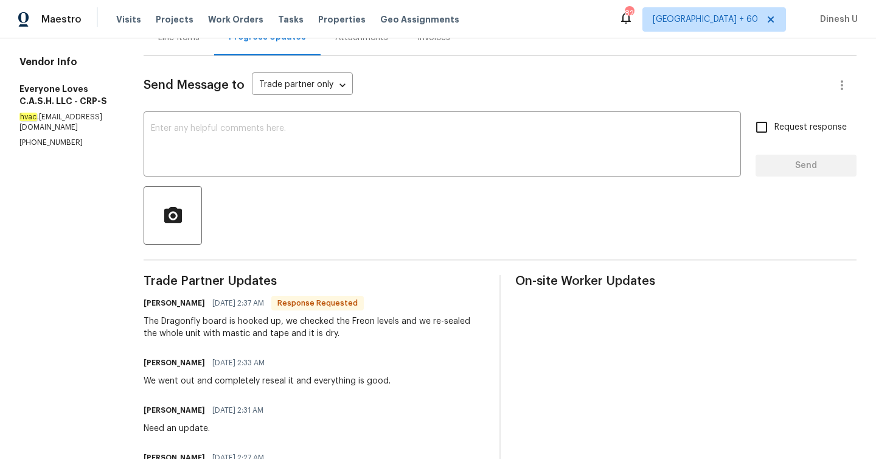
scroll to position [132, 0]
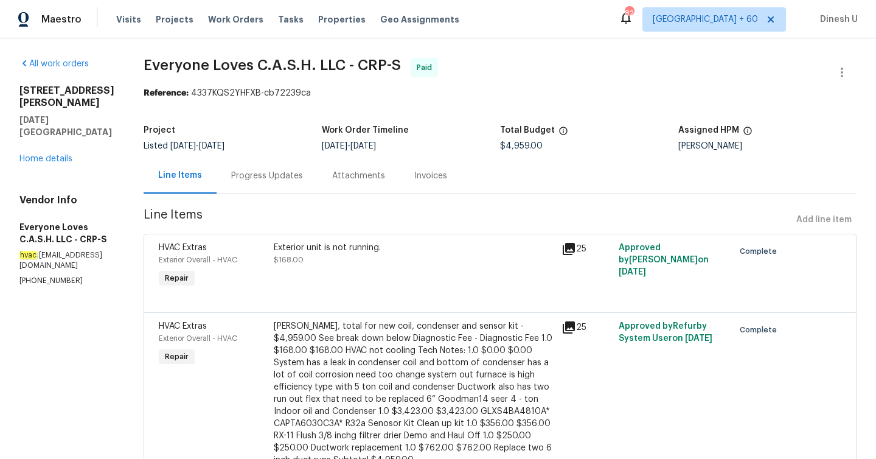
scroll to position [77, 0]
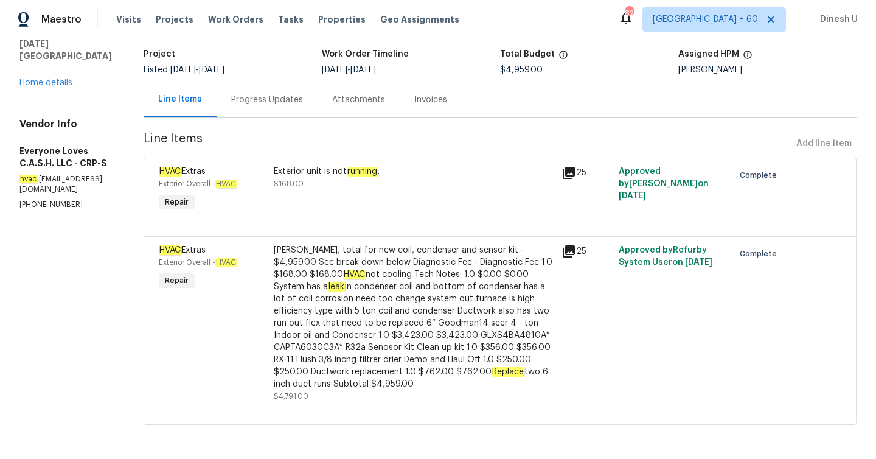
click at [277, 91] on div "Progress Updates" at bounding box center [267, 100] width 101 height 36
